Goal: Task Accomplishment & Management: Manage account settings

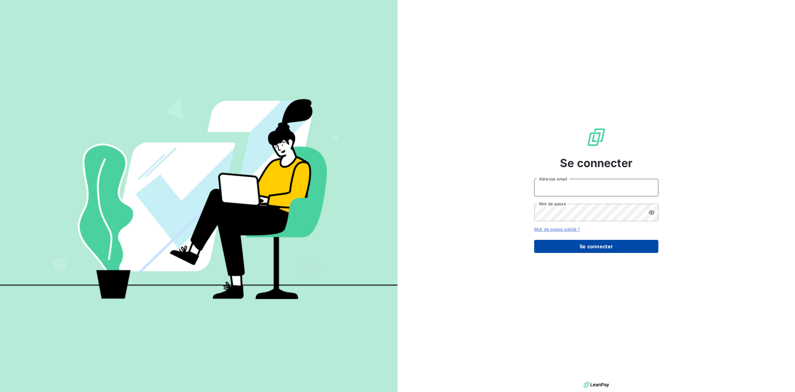
type input "[PERSON_NAME][EMAIL_ADDRESS][DOMAIN_NAME]"
click at [580, 247] on button "Se connecter" at bounding box center [596, 246] width 124 height 13
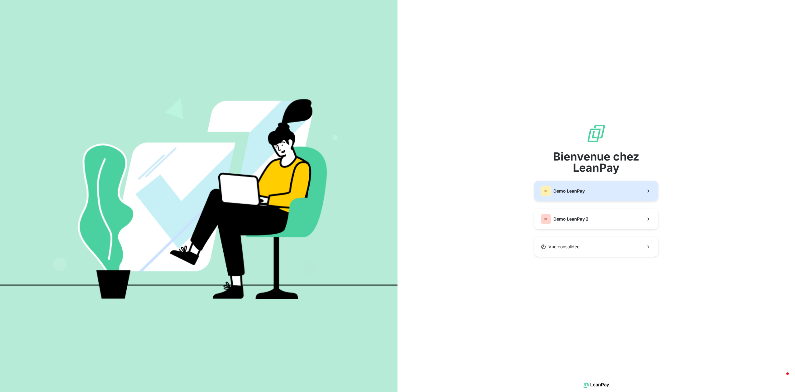
click at [554, 189] on span "Demo LeanPay" at bounding box center [569, 191] width 31 height 6
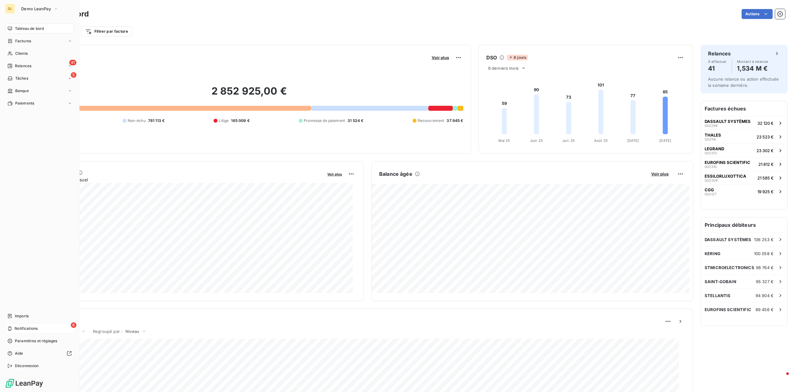
click at [50, 330] on div "6 Notifications" at bounding box center [39, 328] width 69 height 10
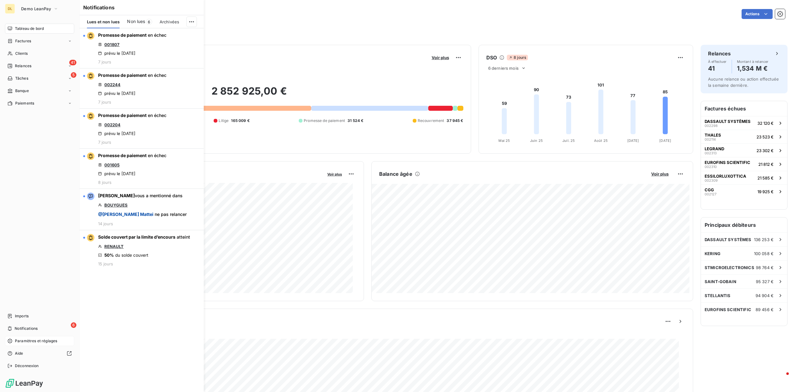
click at [11, 339] on icon at bounding box center [9, 340] width 5 height 5
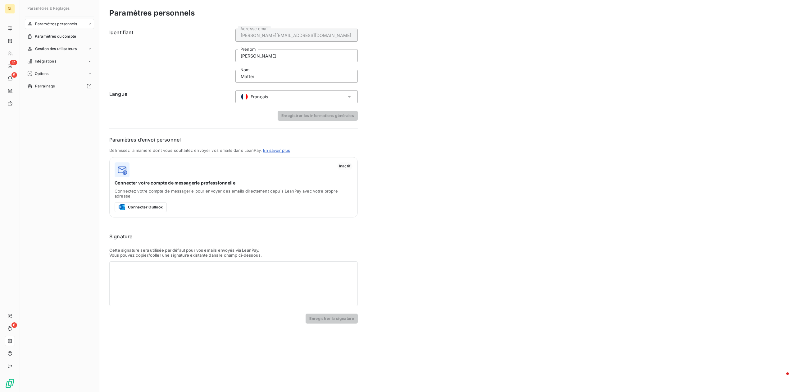
click at [55, 43] on nav "Paramètres personnels Paramètres du compte Gestion des utilisateurs Intégration…" at bounding box center [59, 55] width 69 height 72
click at [59, 48] on span "Gestion des utilisateurs" at bounding box center [56, 49] width 42 height 6
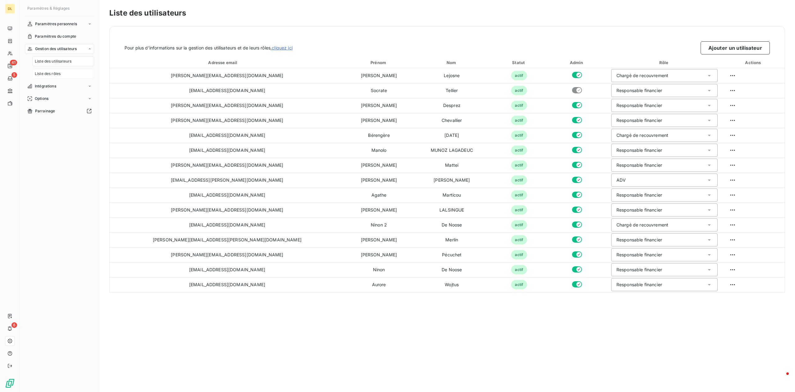
click at [69, 72] on div "Liste des rôles" at bounding box center [63, 74] width 62 height 10
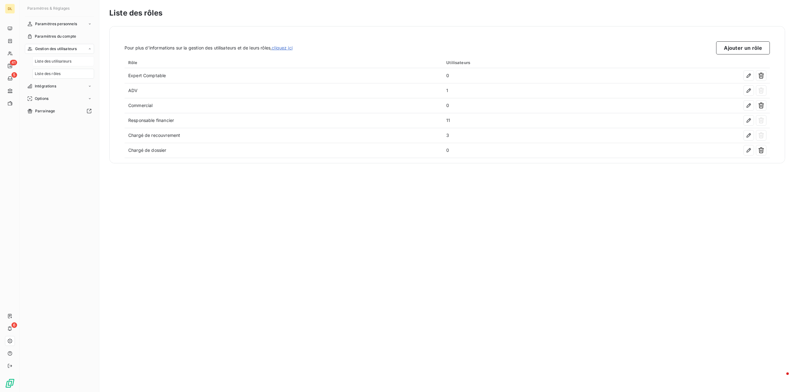
click at [71, 63] on span "Liste des utilisateurs" at bounding box center [53, 61] width 37 height 6
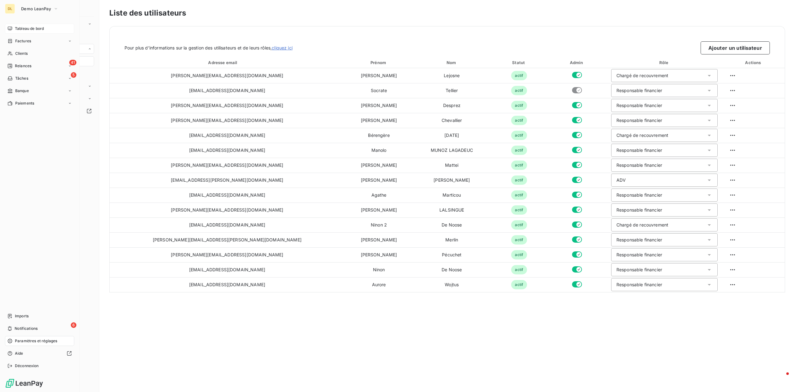
click at [21, 31] on span "Tableau de bord" at bounding box center [29, 29] width 29 height 6
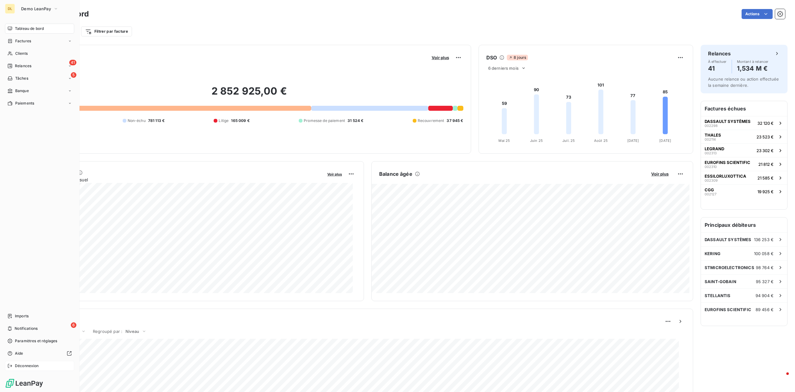
click at [31, 365] on span "Déconnexion" at bounding box center [27, 366] width 24 height 6
